Goal: Task Accomplishment & Management: Use online tool/utility

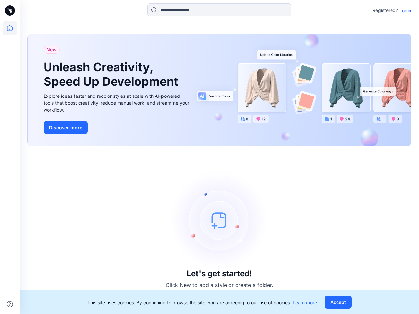
click at [209, 157] on div "Let's get started! Click New to add a style or create a folder." at bounding box center [219, 230] width 384 height 153
click at [10, 10] on icon at bounding box center [10, 10] width 3 height 0
click at [10, 28] on icon at bounding box center [10, 28] width 14 height 14
click at [10, 304] on icon at bounding box center [10, 304] width 7 height 7
click at [219, 10] on input at bounding box center [219, 9] width 144 height 13
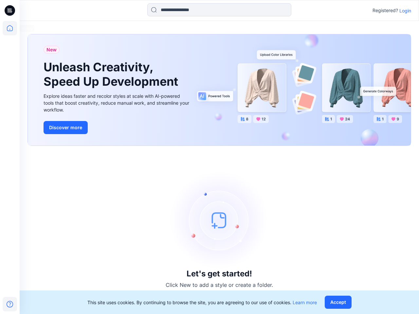
click at [405, 10] on p "Login" at bounding box center [405, 10] width 12 height 7
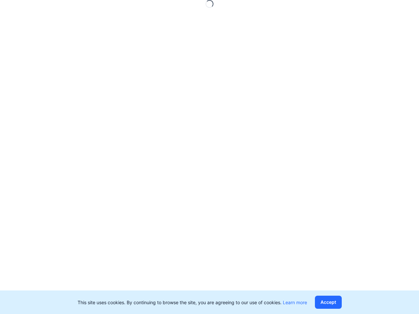
click at [339, 302] on button "Accept" at bounding box center [328, 302] width 27 height 13
